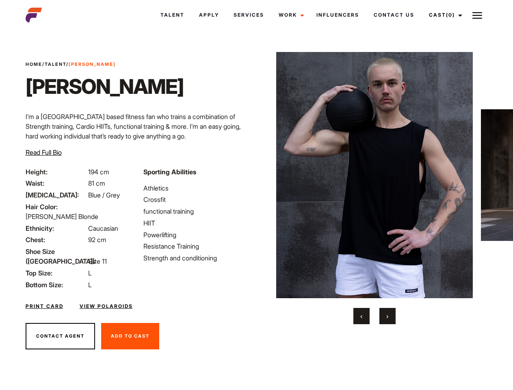
click at [443, 15] on link "Cast (0)" at bounding box center [445, 15] width 46 height 22
click at [478, 15] on img at bounding box center [478, 16] width 10 height 10
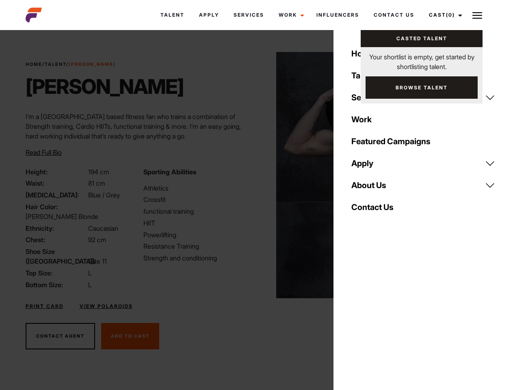
click at [374, 188] on img at bounding box center [374, 175] width 197 height 246
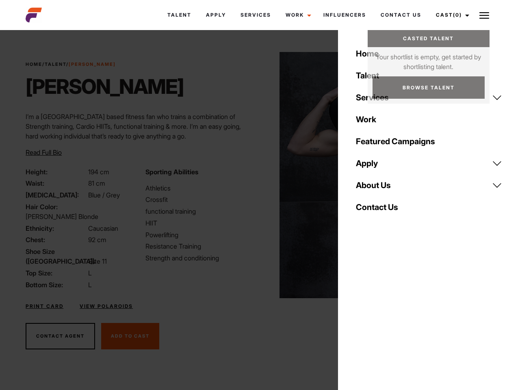
click at [256, 175] on div "Sporting Abilities Athletics Crossfit functional training HIIT Powerlifting Res…" at bounding box center [200, 228] width 119 height 123
click at [362, 316] on button "‹" at bounding box center [366, 316] width 16 height 16
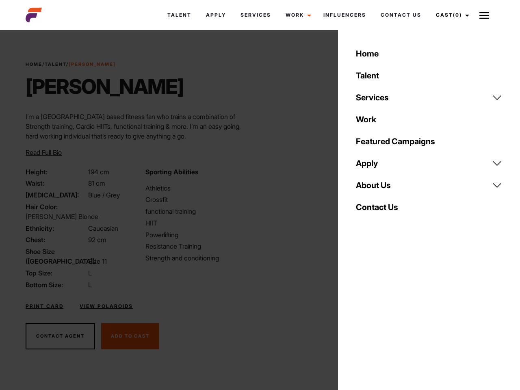
click at [388, 316] on div "Home Talent Services Talent Casting Photography Videography Creative Hair and M…" at bounding box center [429, 195] width 182 height 390
